Goal: Navigation & Orientation: Find specific page/section

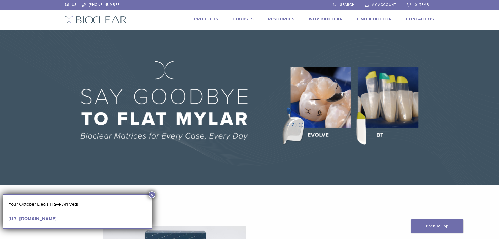
click at [152, 193] on button "×" at bounding box center [151, 194] width 7 height 7
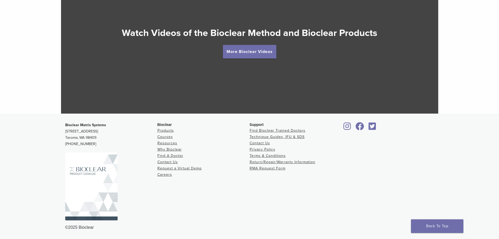
scroll to position [963, 0]
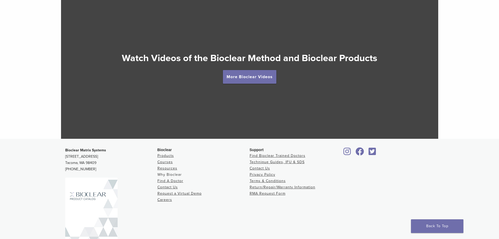
click at [177, 174] on link "Why Bioclear" at bounding box center [169, 174] width 24 height 4
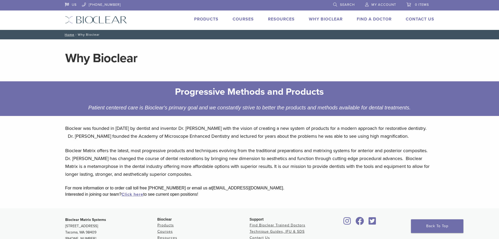
click at [203, 20] on link "Products" at bounding box center [206, 18] width 24 height 5
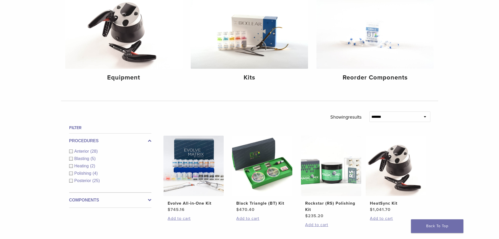
scroll to position [47, 0]
